Goal: Information Seeking & Learning: Check status

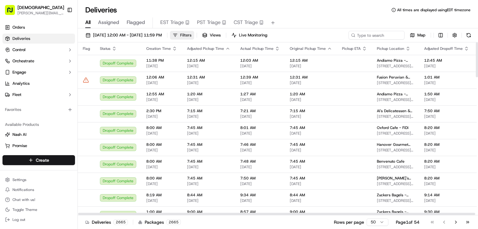
click at [194, 33] on button "Filters" at bounding box center [182, 35] width 24 height 9
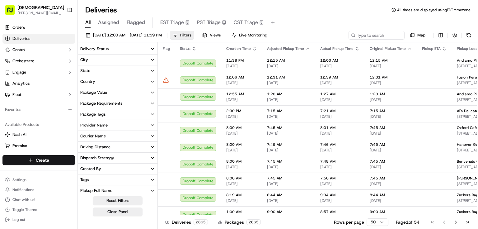
scroll to position [25, 0]
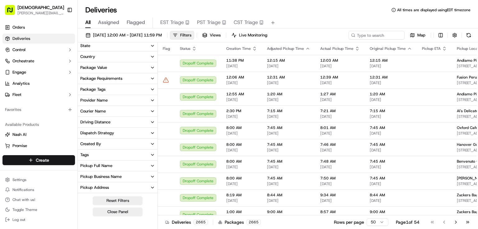
click at [148, 153] on button "Tags" at bounding box center [118, 154] width 80 height 11
click at [91, 184] on label "Individual" at bounding box center [96, 184] width 16 height 5
click at [85, 184] on button "Individual" at bounding box center [82, 184] width 5 height 5
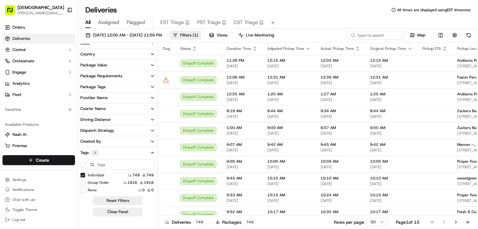
scroll to position [2, 0]
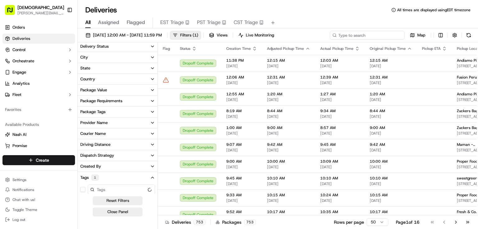
click at [375, 35] on input at bounding box center [367, 35] width 75 height 9
type input "blackstone"
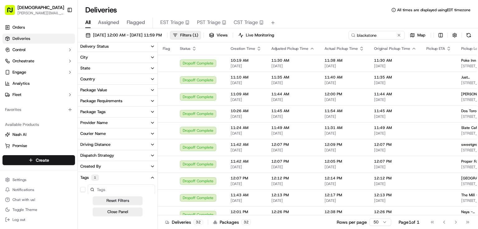
click at [142, 43] on button "Delivery Status" at bounding box center [118, 46] width 80 height 11
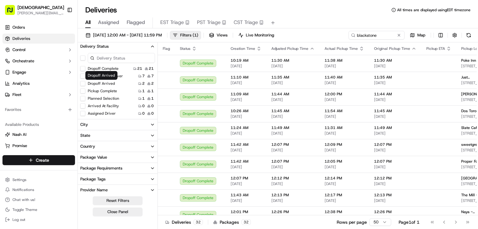
click at [109, 85] on label "Dropoff Arrived" at bounding box center [101, 83] width 27 height 5
click at [85, 85] on button "Dropoff Arrived" at bounding box center [82, 83] width 5 height 5
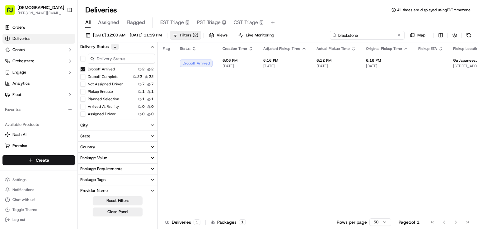
click at [381, 35] on input "blackstone" at bounding box center [367, 35] width 75 height 9
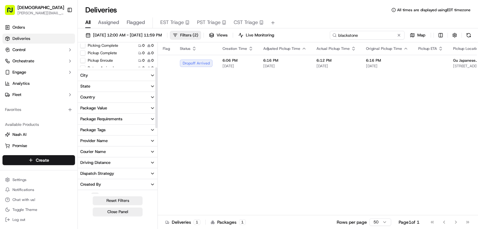
scroll to position [77, 0]
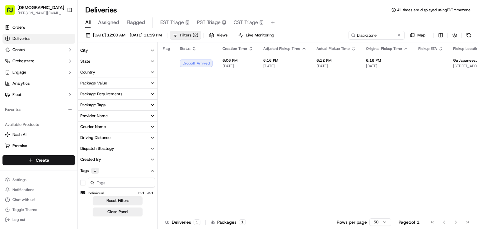
click at [140, 172] on button "Tags 1" at bounding box center [118, 170] width 80 height 11
click at [148, 170] on button "Tags 1" at bounding box center [118, 170] width 80 height 11
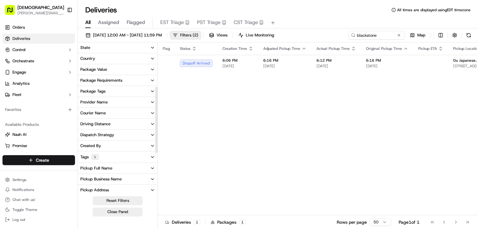
scroll to position [102, 0]
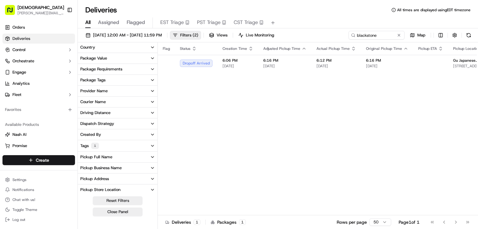
click at [104, 147] on button "Tags 1" at bounding box center [118, 145] width 80 height 11
click at [83, 168] on button "Individual" at bounding box center [82, 168] width 5 height 5
click at [120, 198] on button "Reset Filters" at bounding box center [118, 200] width 50 height 9
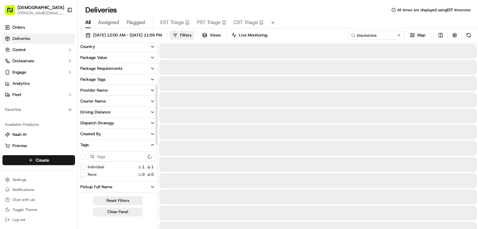
scroll to position [101, 0]
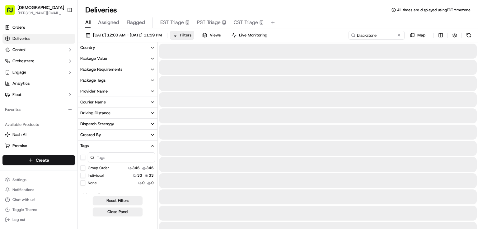
click at [83, 168] on Order "Group Order" at bounding box center [82, 167] width 5 height 5
click at [82, 168] on Order "Group Order" at bounding box center [82, 168] width 5 height 5
click at [82, 167] on Order "Group Order" at bounding box center [82, 167] width 5 height 5
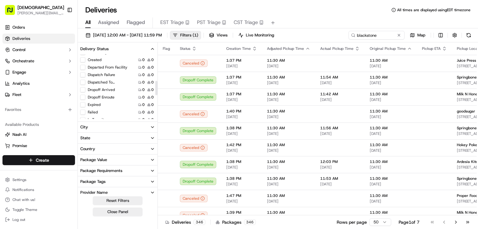
scroll to position [101, 0]
click at [126, 98] on div "Dropoff Arrived 0 0" at bounding box center [118, 97] width 80 height 6
click at [104, 96] on label "Dropoff Arrived" at bounding box center [101, 97] width 27 height 5
click at [85, 96] on button "Dropoff Arrived" at bounding box center [82, 97] width 5 height 5
